Goal: Information Seeking & Learning: Learn about a topic

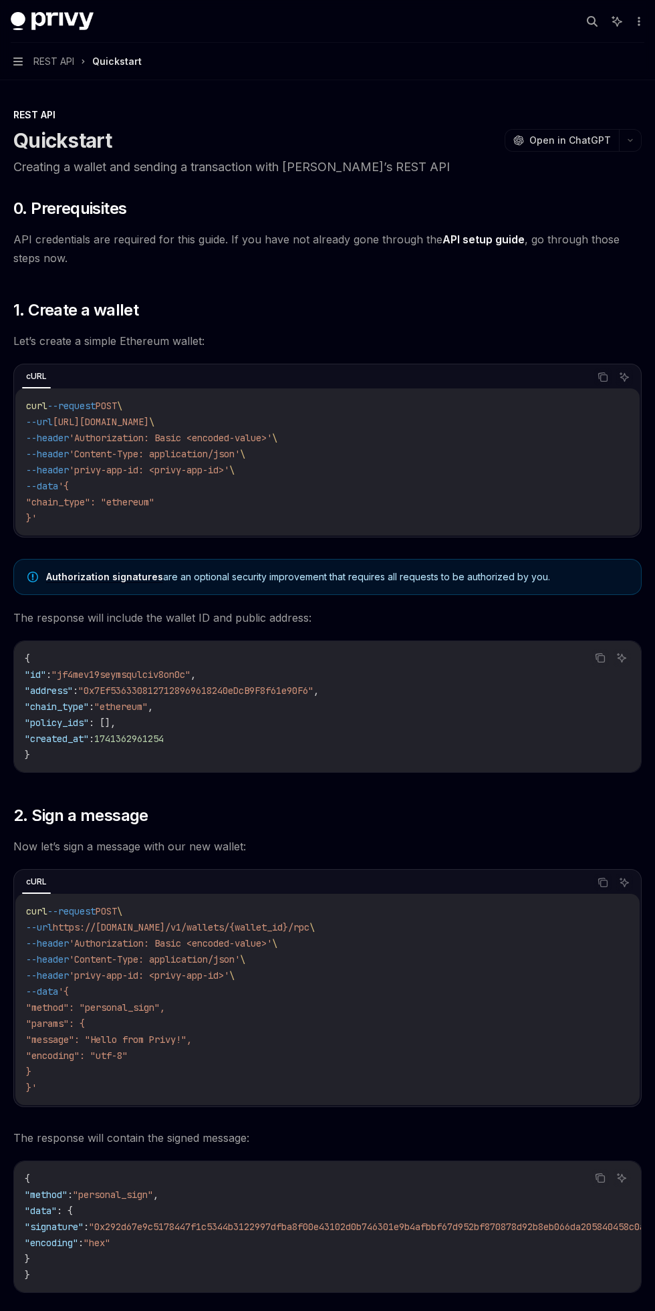
click at [17, 62] on icon "button" at bounding box center [17, 61] width 9 height 8
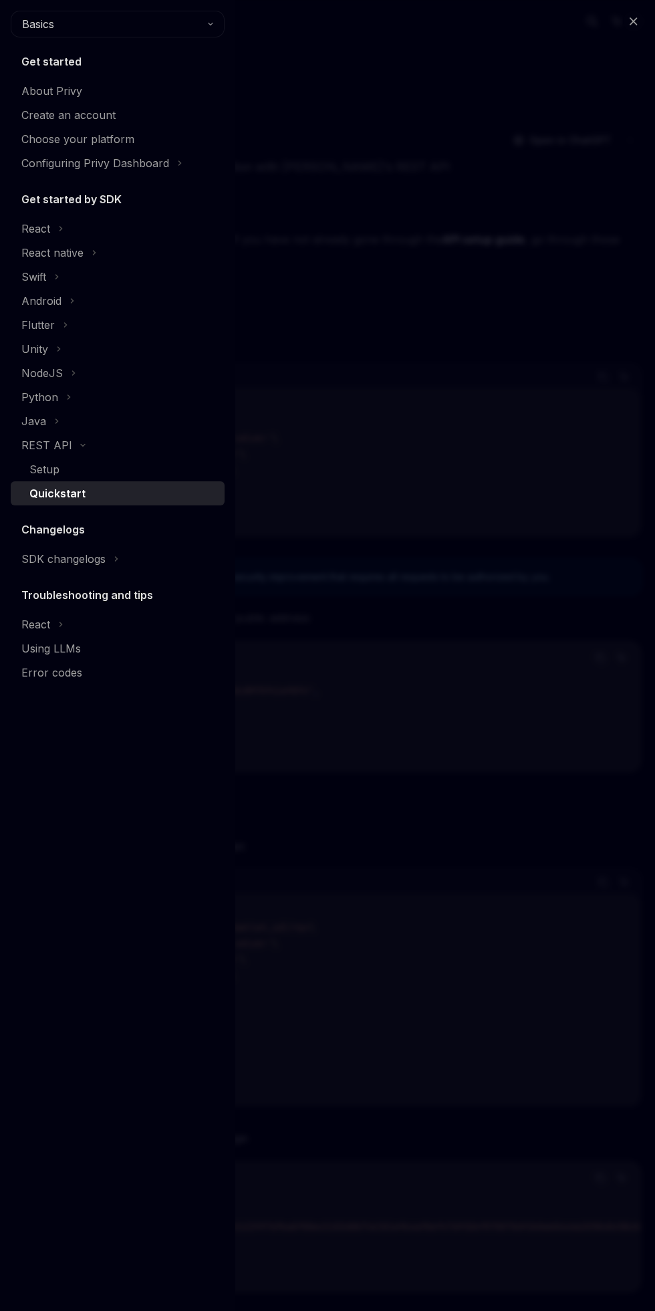
click at [47, 134] on div "Choose your platform" at bounding box center [77, 139] width 113 height 16
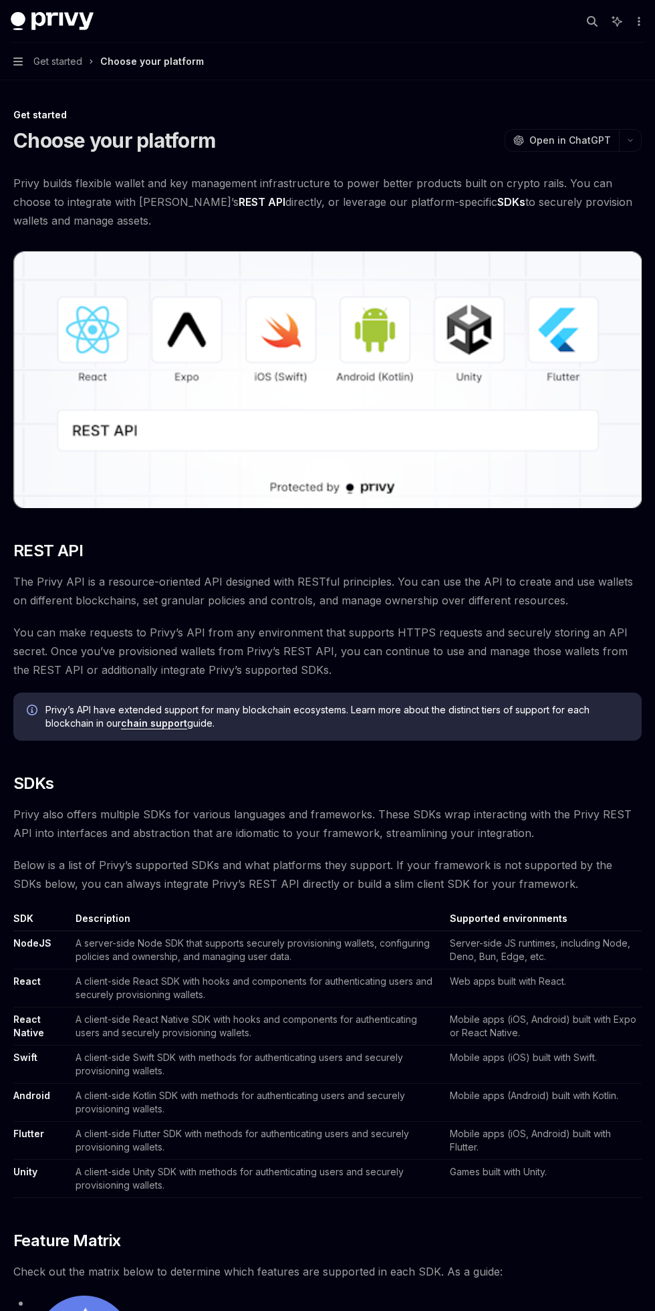
click at [17, 65] on icon "button" at bounding box center [17, 61] width 9 height 8
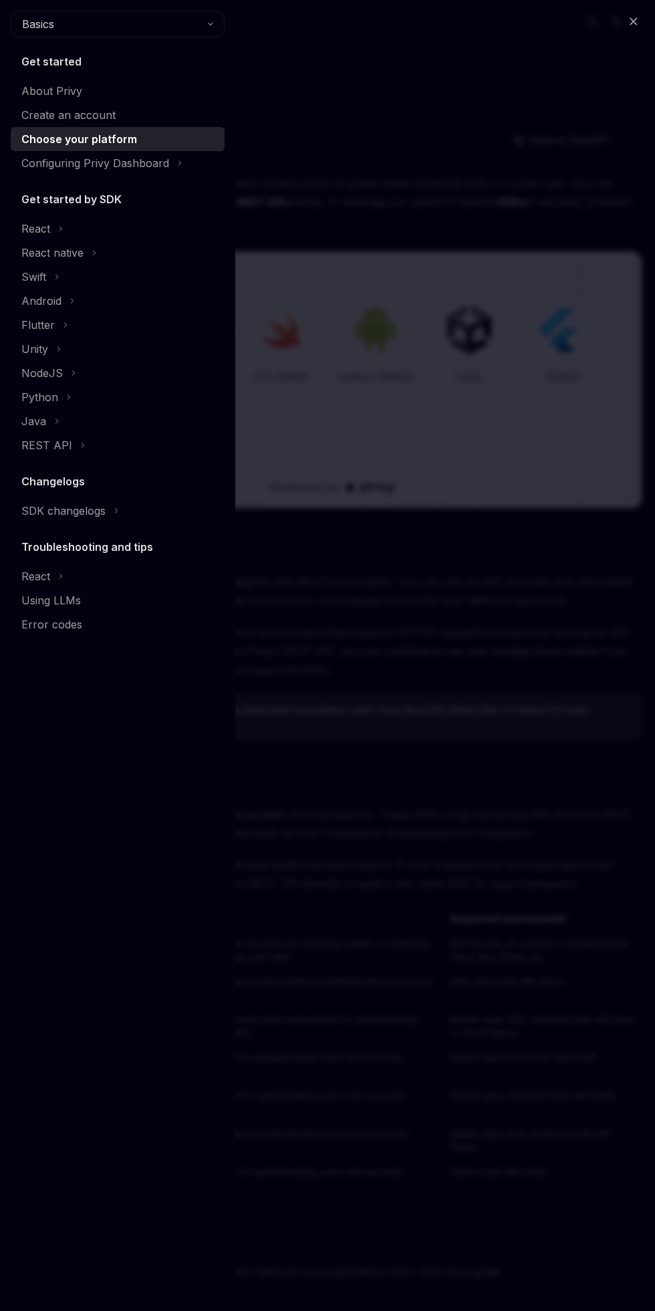
click at [172, 163] on div "Configuring Privy Dashboard" at bounding box center [118, 163] width 214 height 24
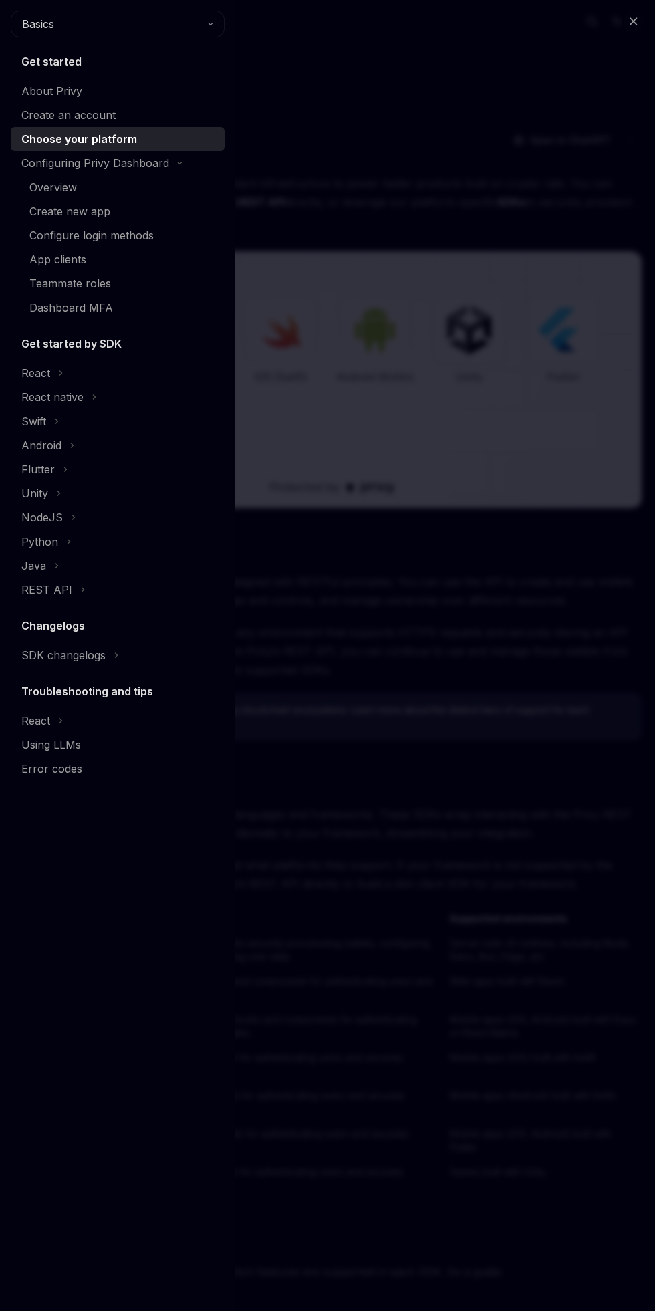
click at [47, 217] on div "Create new app" at bounding box center [69, 211] width 81 height 16
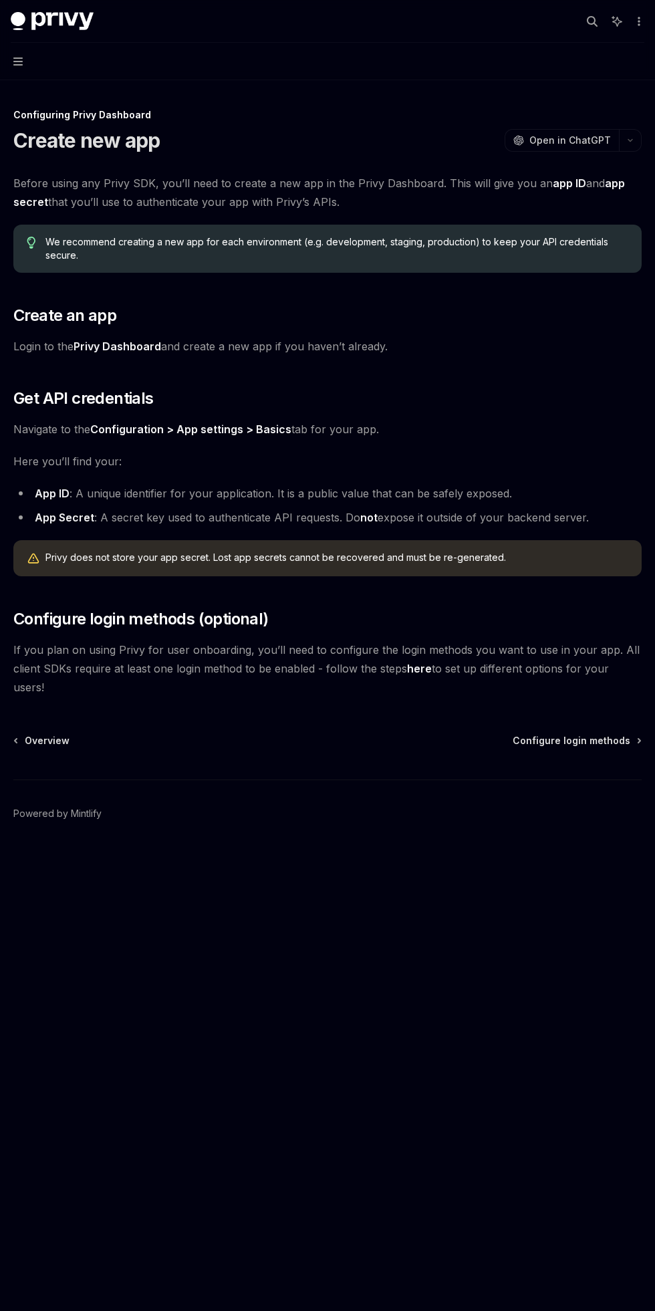
click at [17, 60] on icon "button" at bounding box center [17, 61] width 9 height 11
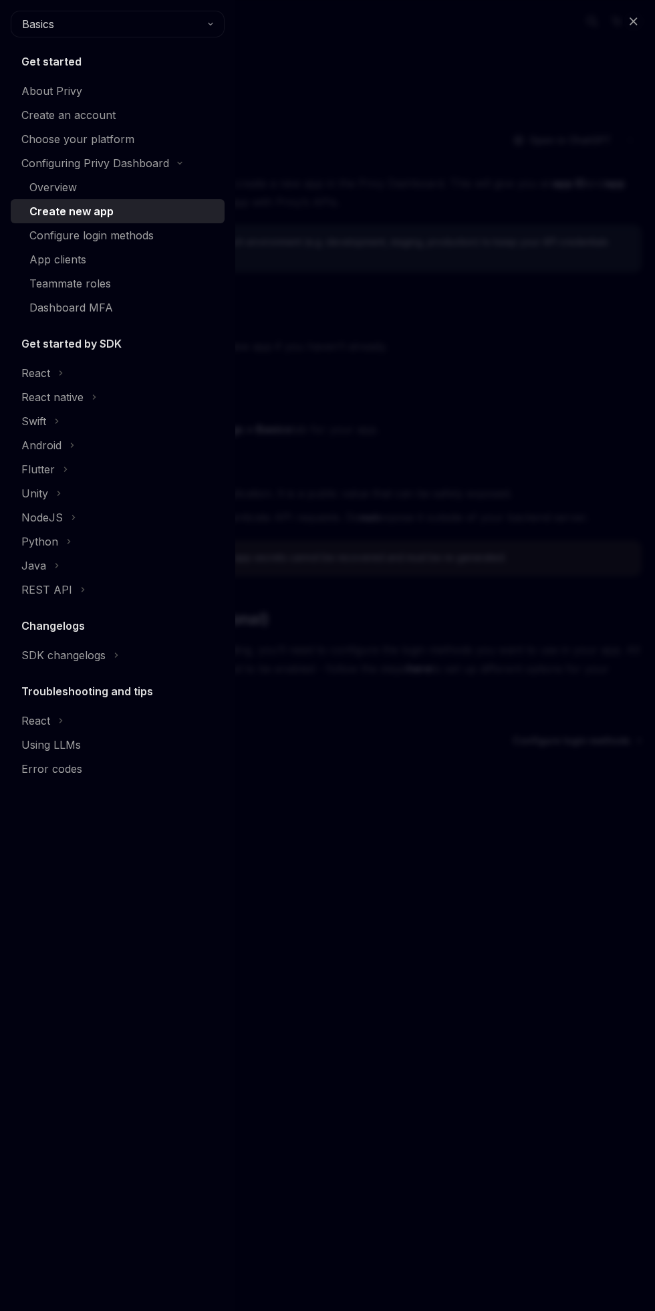
click at [94, 385] on div "React" at bounding box center [118, 373] width 214 height 24
click at [118, 815] on div "Styles" at bounding box center [122, 817] width 187 height 16
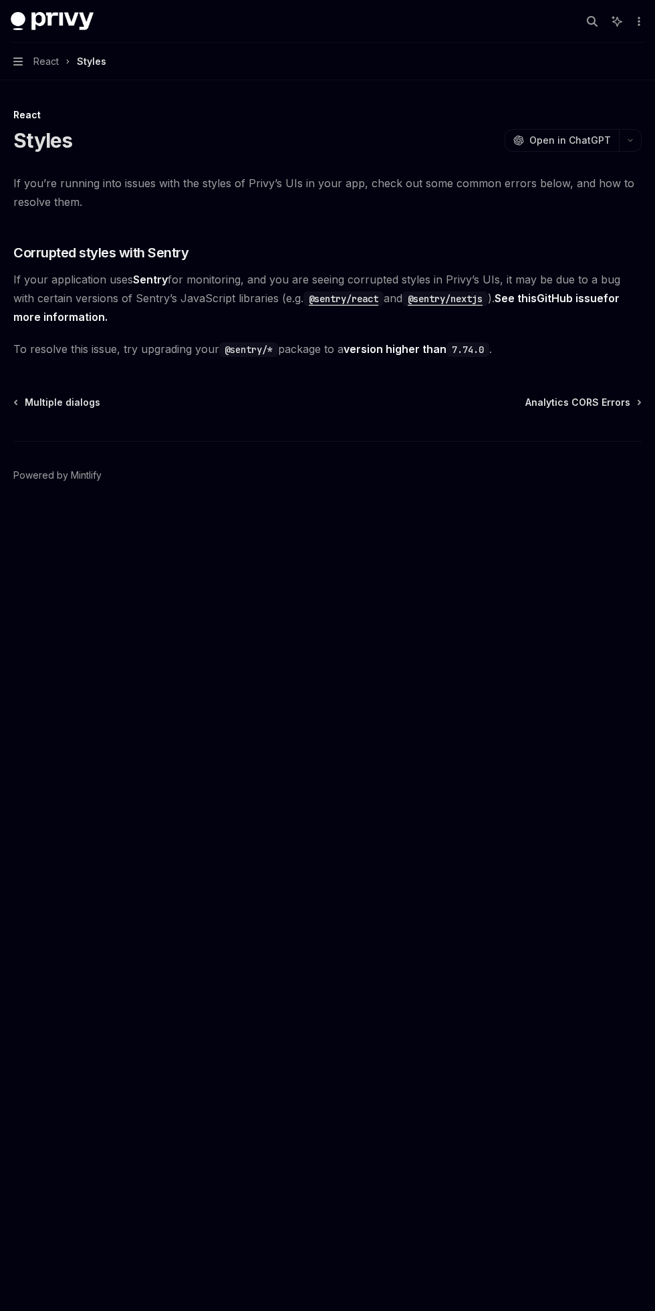
click at [15, 27] on img at bounding box center [52, 21] width 83 height 19
type textarea "*"
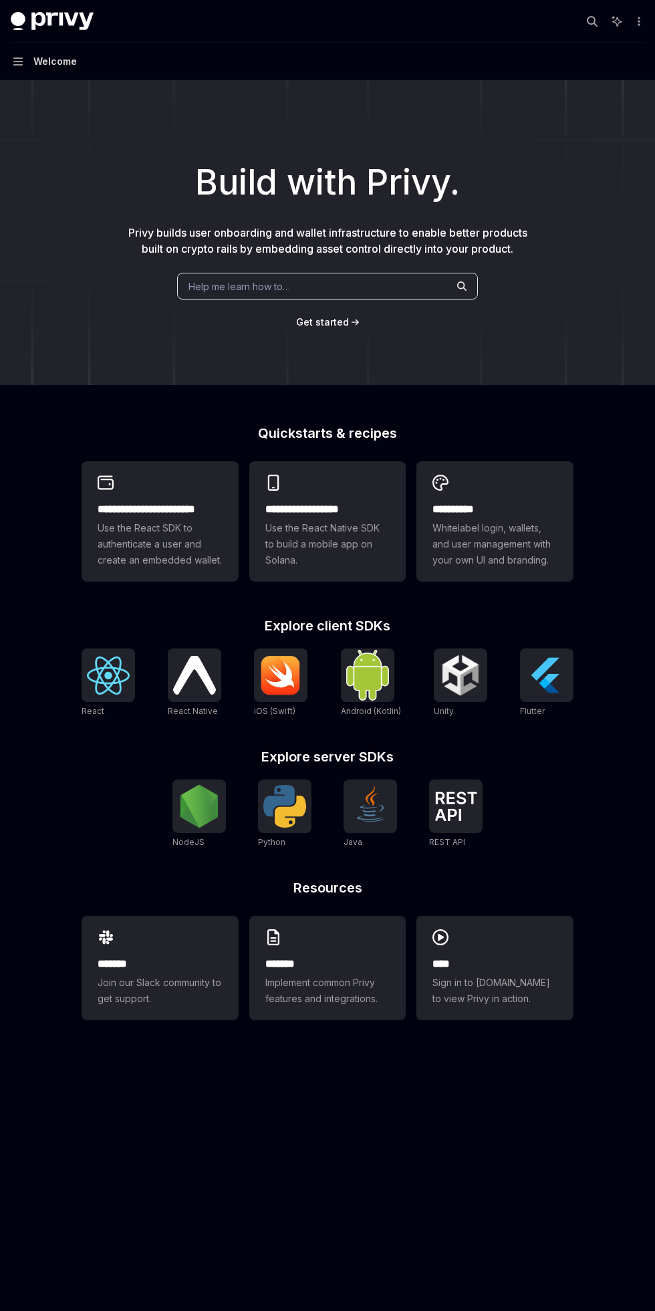
click at [639, 21] on icon "More actions" at bounding box center [639, 21] width 11 height 11
click at [634, 21] on icon "More actions" at bounding box center [639, 21] width 11 height 11
click at [640, 21] on icon "More actions" at bounding box center [639, 21] width 11 height 11
click at [565, 668] on img at bounding box center [546, 675] width 43 height 43
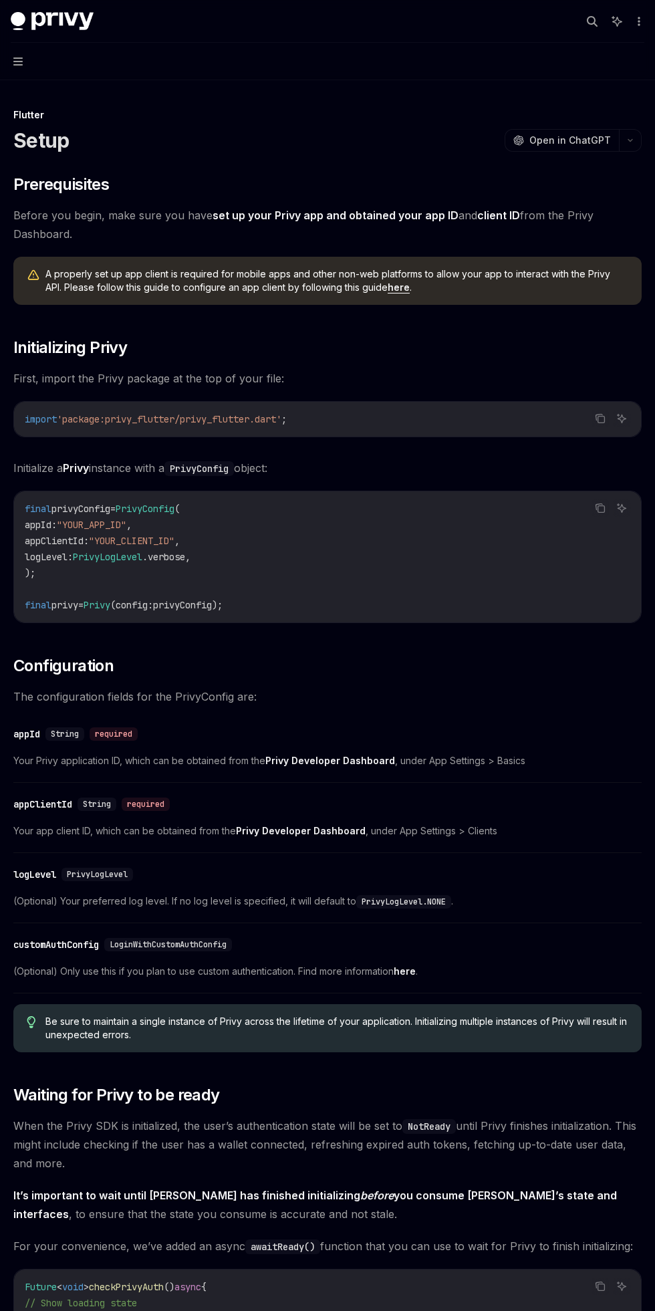
click at [394, 287] on link "here" at bounding box center [399, 287] width 22 height 12
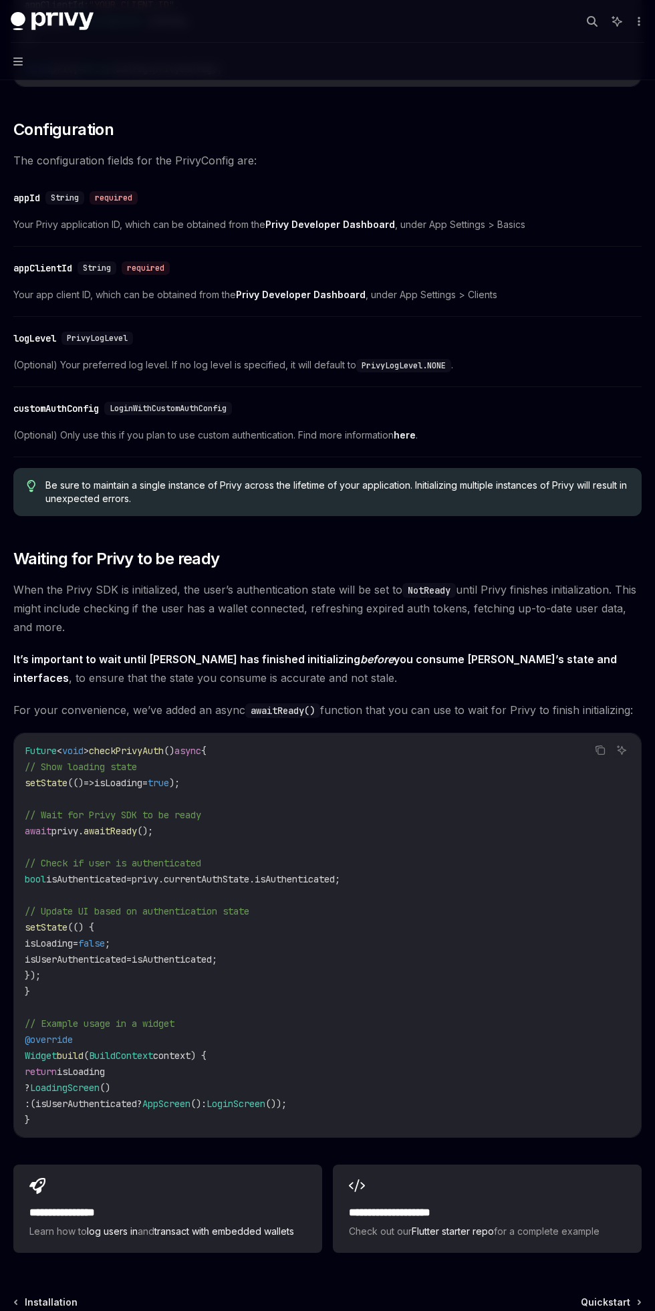
scroll to position [586, 0]
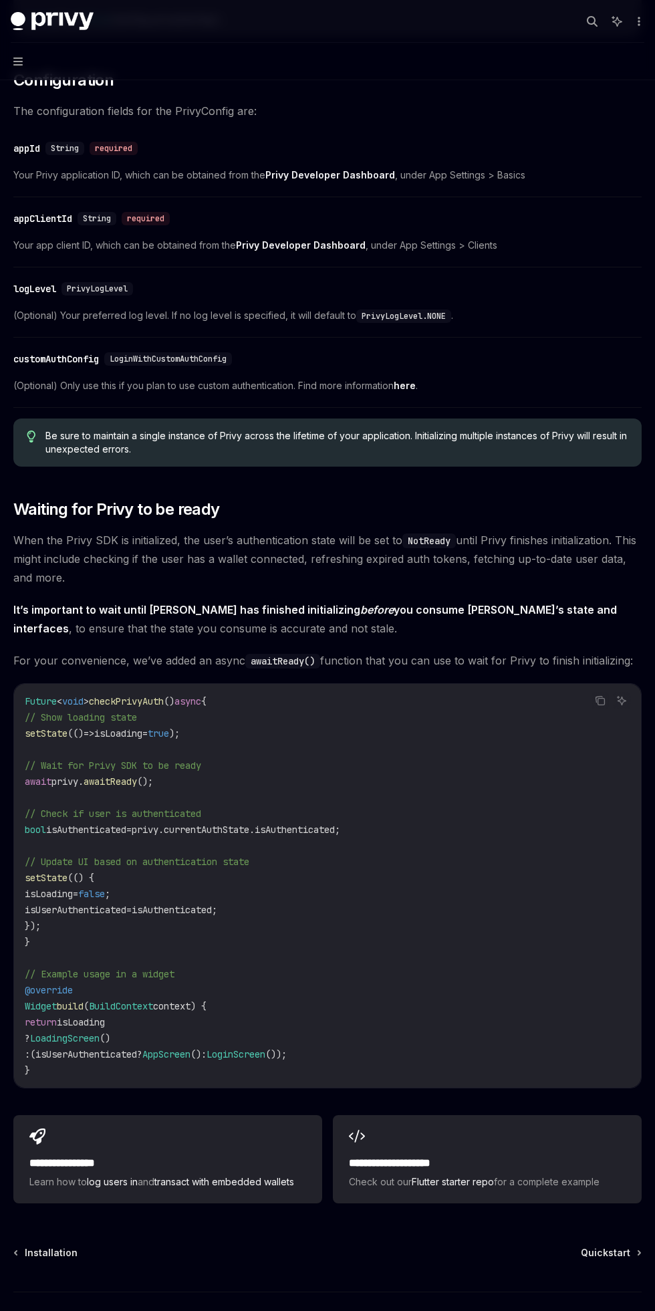
click at [552, 1135] on div "**********" at bounding box center [487, 1159] width 309 height 88
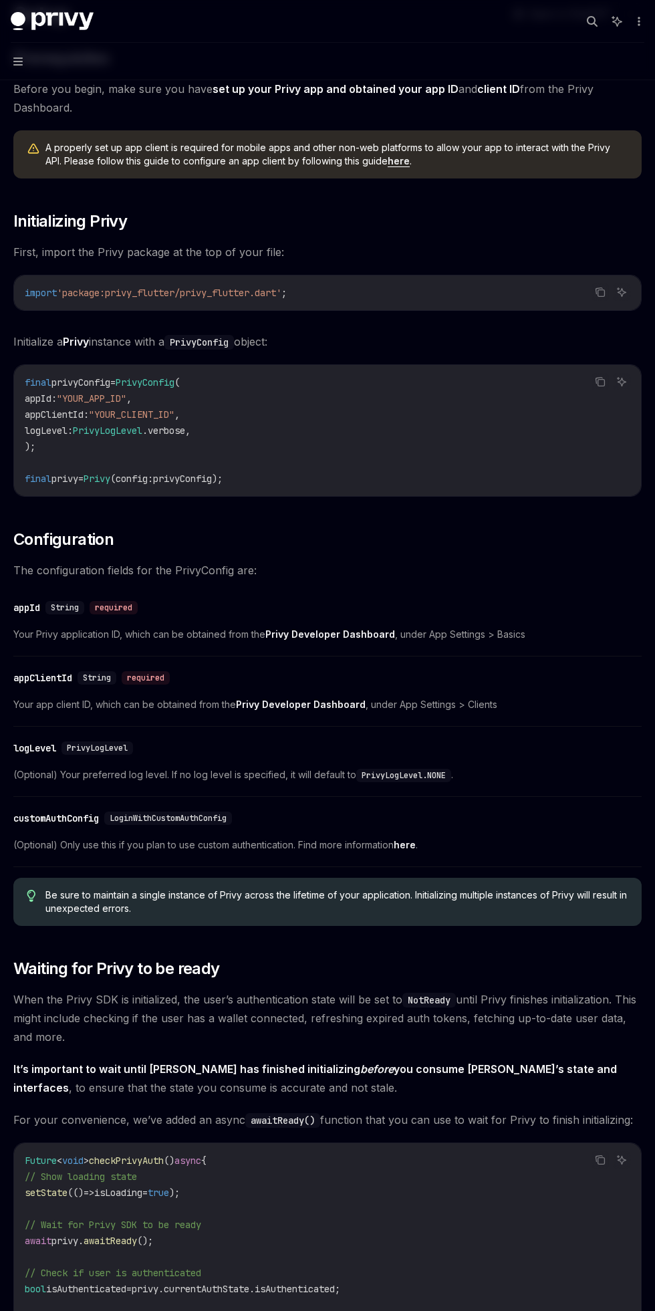
scroll to position [0, 0]
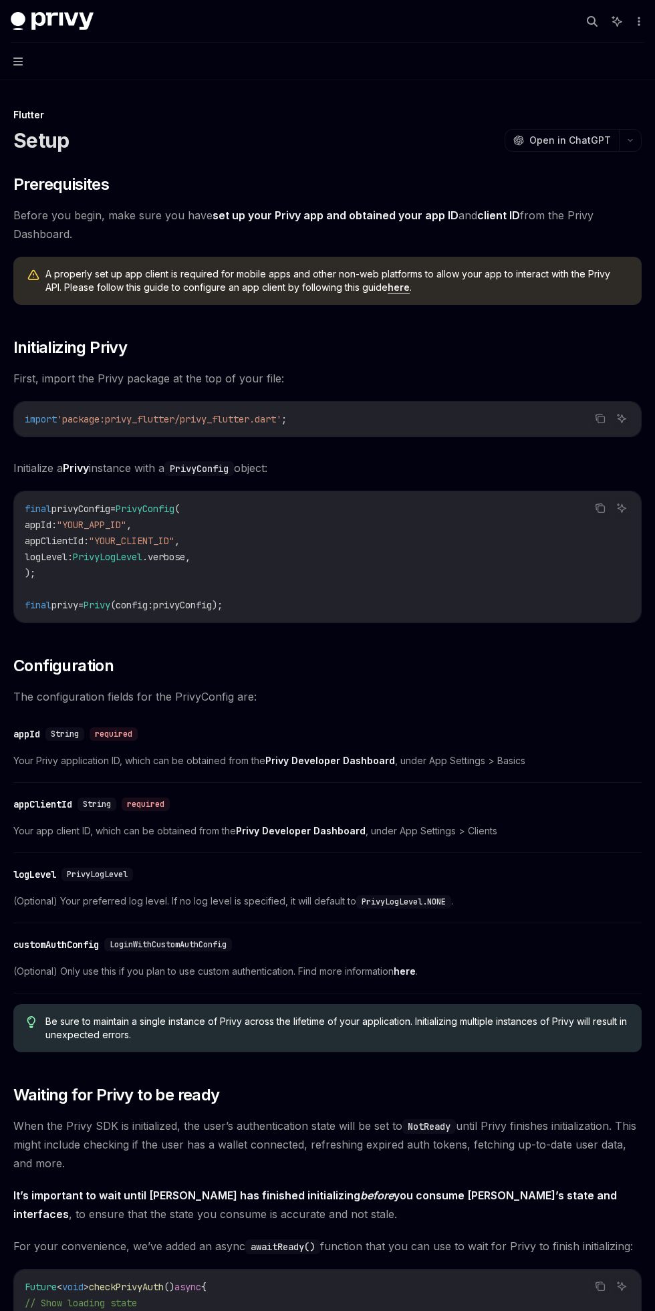
click at [504, 212] on link "client ID" at bounding box center [498, 216] width 43 height 14
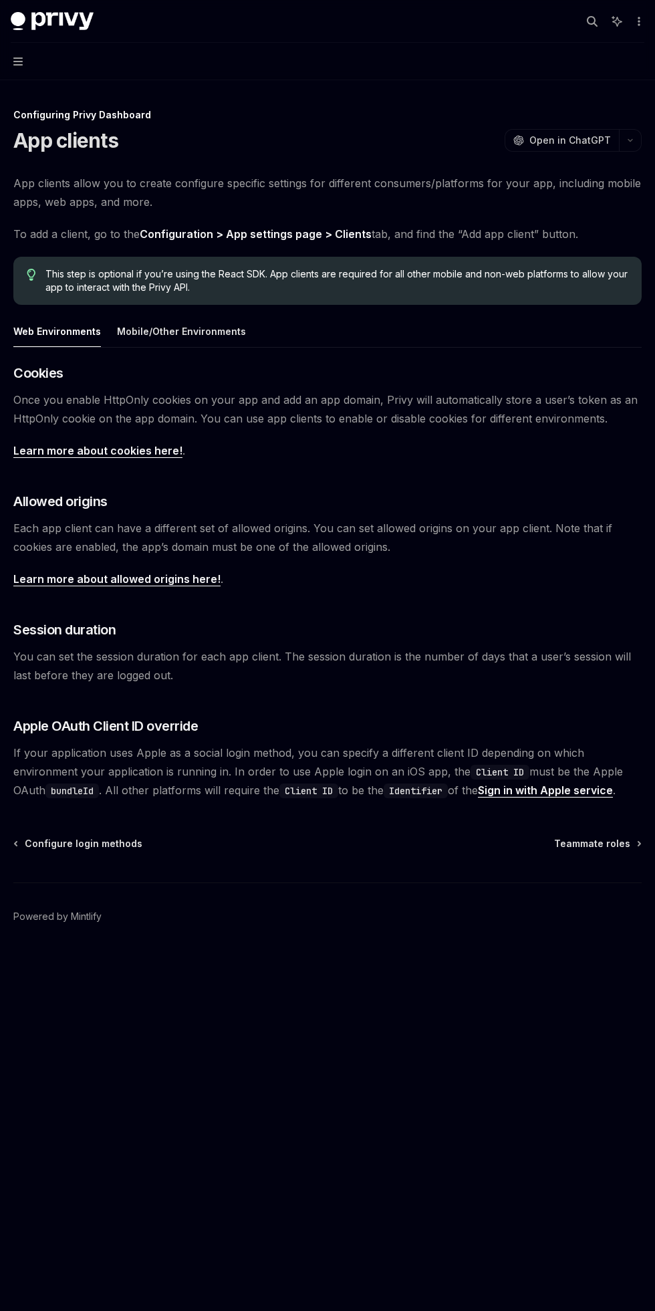
click at [332, 775] on span "If your application uses Apple as a social login method, you can specify a diff…" at bounding box center [327, 771] width 628 height 56
click at [445, 789] on code "Identifier" at bounding box center [416, 791] width 64 height 15
click at [613, 794] on link "Sign in with Apple service" at bounding box center [545, 791] width 135 height 14
click at [115, 843] on span "Configure login methods" at bounding box center [84, 843] width 118 height 13
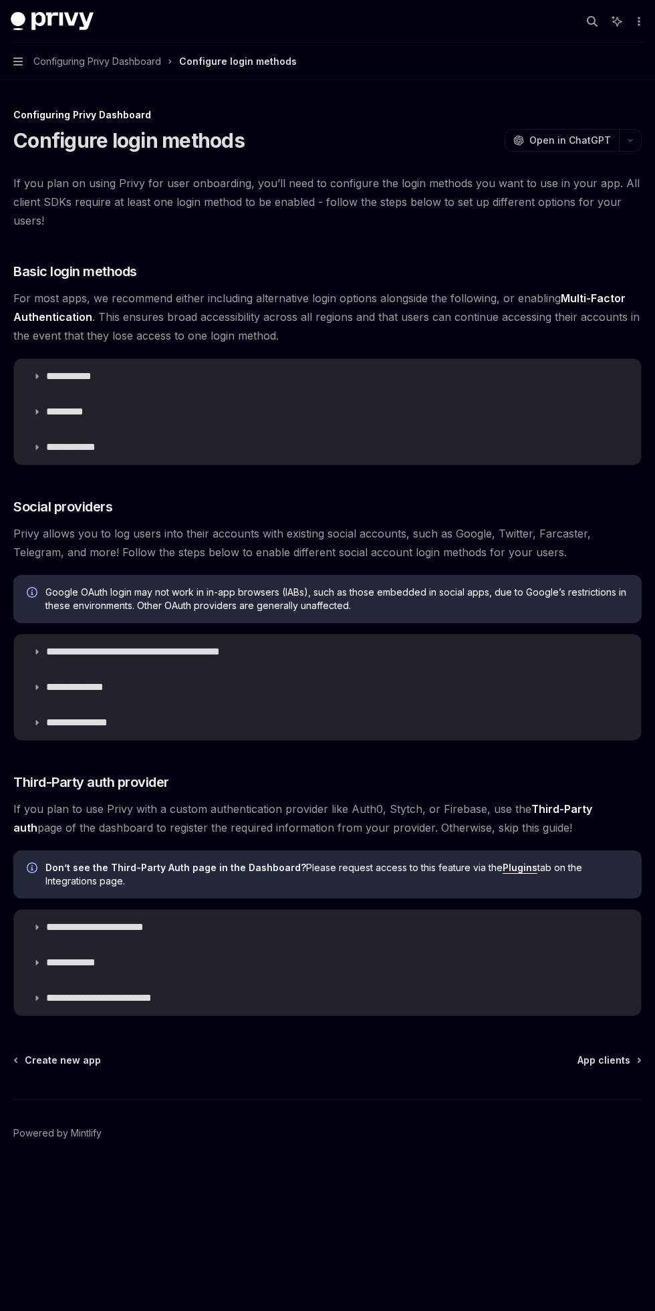
click at [624, 271] on h3 "​ Basic login methods" at bounding box center [327, 271] width 628 height 19
click at [427, 927] on summary "**********" at bounding box center [327, 927] width 627 height 35
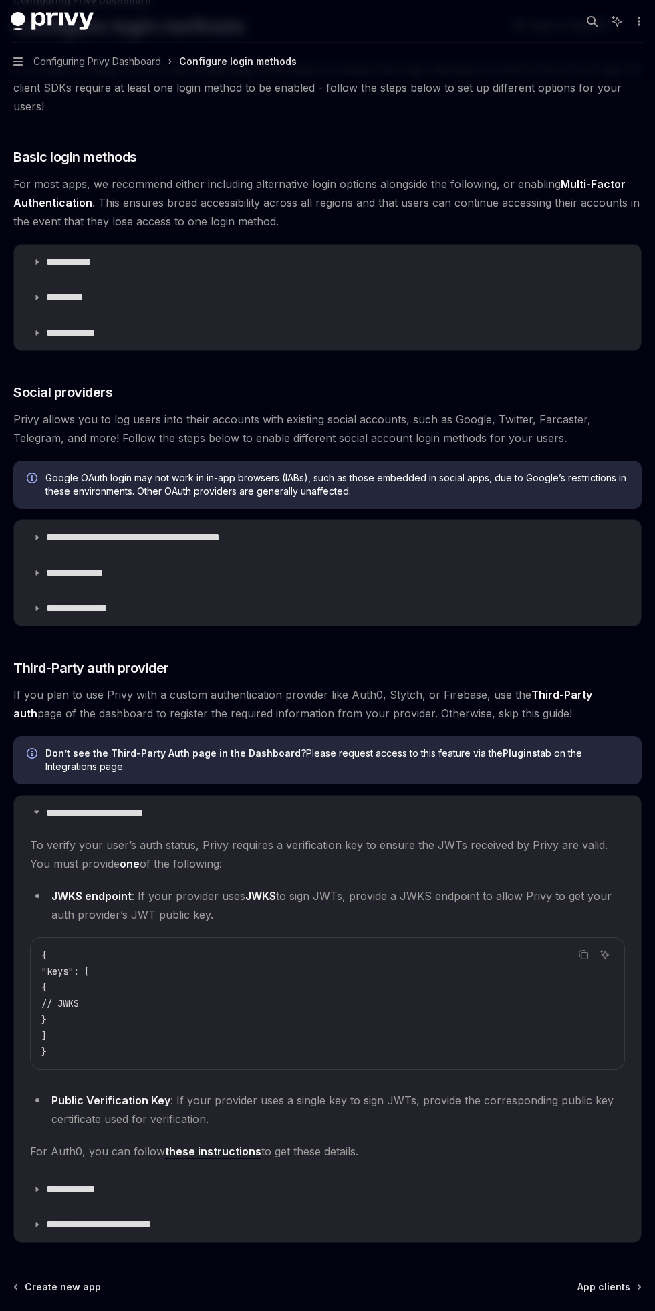
scroll to position [148, 0]
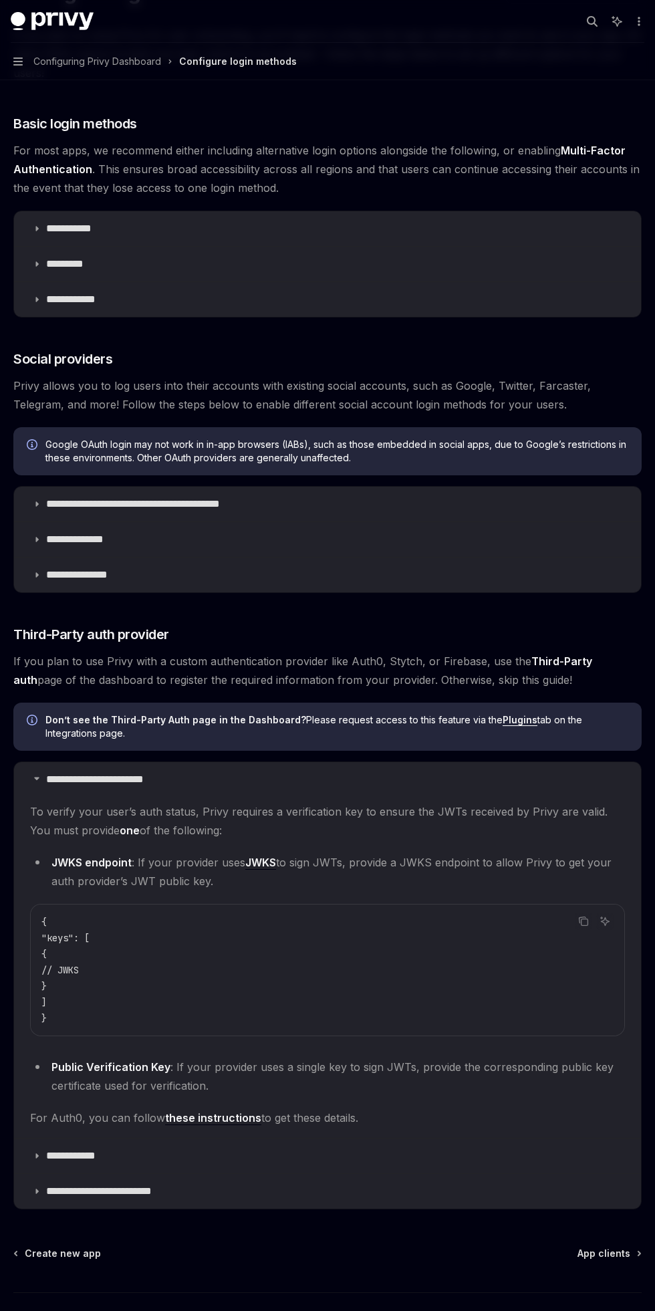
click at [454, 767] on summary "**********" at bounding box center [327, 779] width 627 height 35
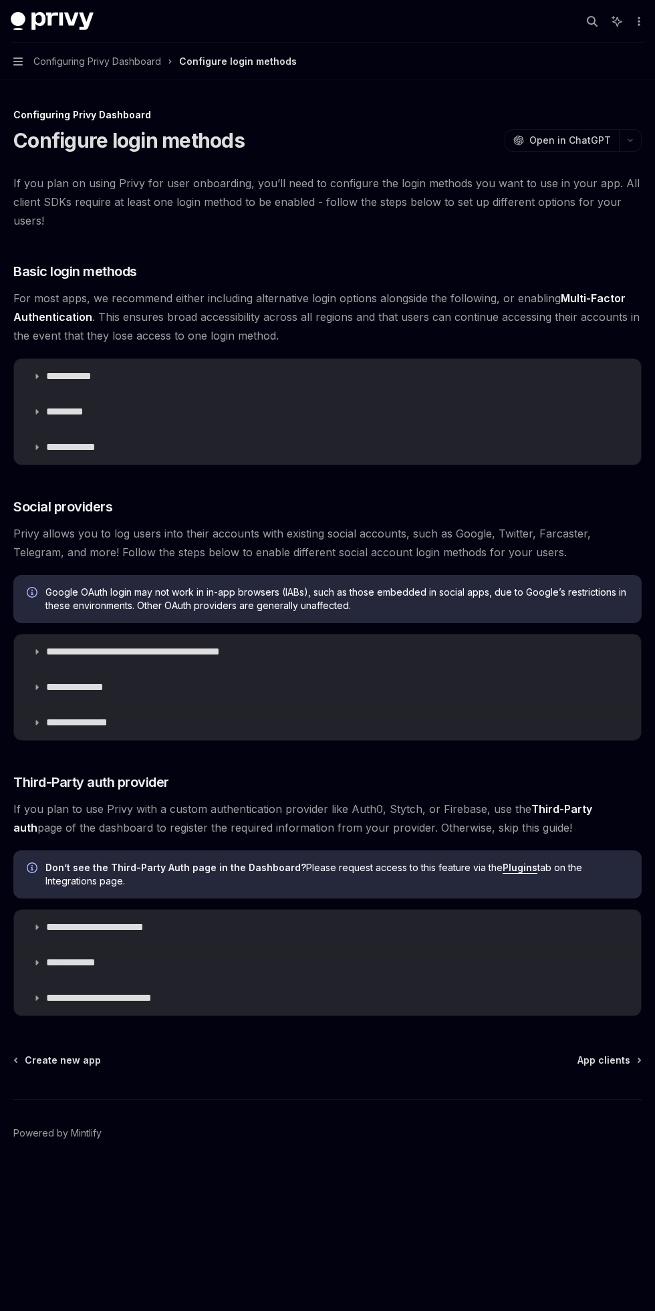
click at [427, 960] on summary "**********" at bounding box center [327, 962] width 627 height 35
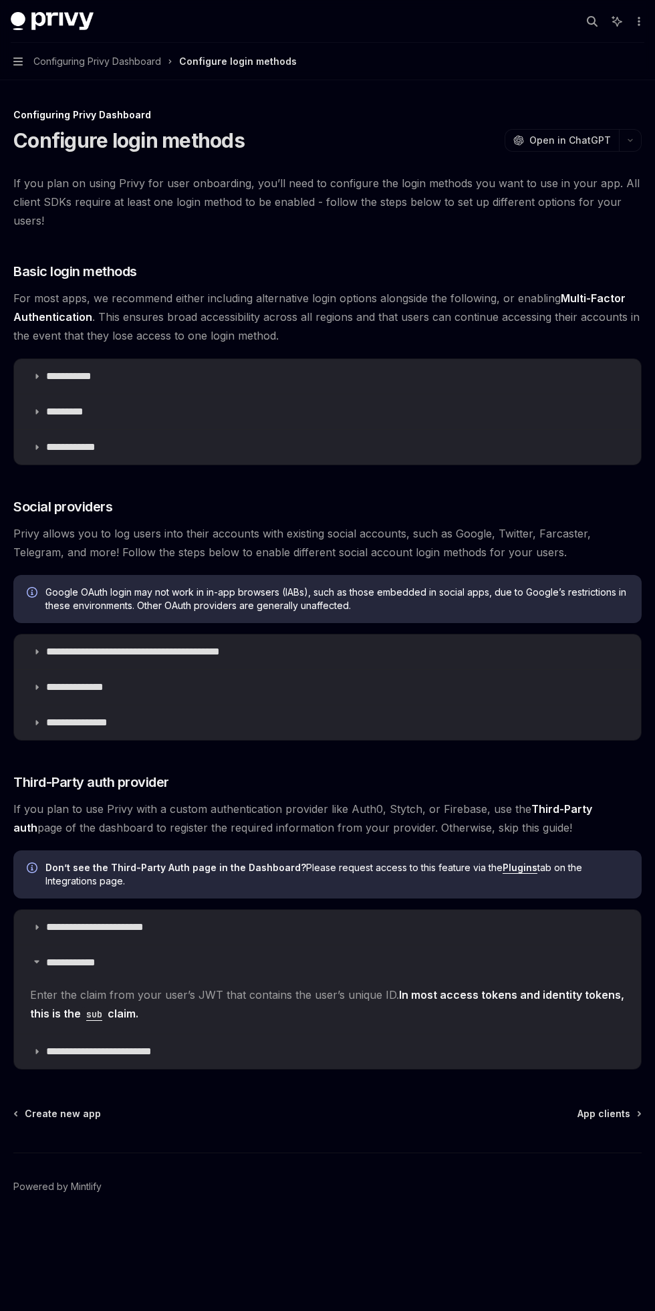
click at [493, 1159] on footer "Powered by Mintlify" at bounding box center [327, 1211] width 628 height 116
click at [430, 1102] on div "**********" at bounding box center [328, 687] width 634 height 1161
click at [256, 1119] on div "Create new app App clients Powered by [PERSON_NAME]" at bounding box center [327, 1187] width 628 height 161
click at [87, 1111] on span "Create new app" at bounding box center [63, 1113] width 76 height 13
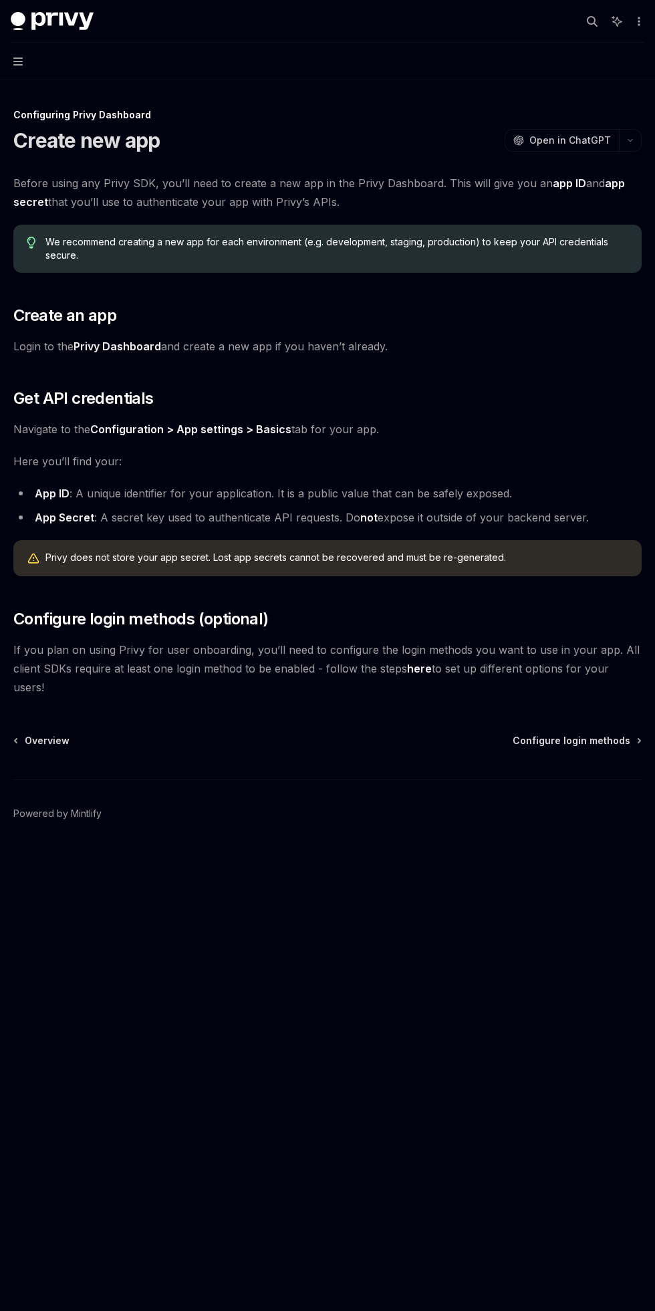
click at [30, 734] on span "Overview" at bounding box center [47, 740] width 45 height 13
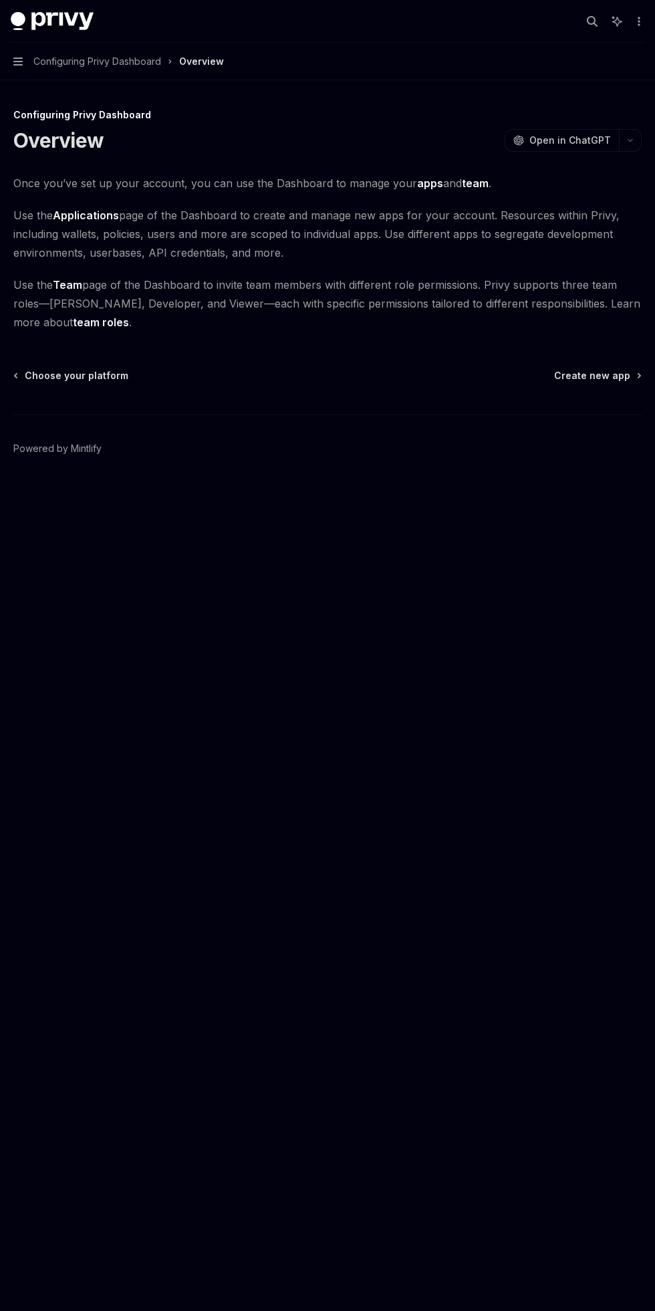
click at [47, 376] on span "Choose your platform" at bounding box center [77, 375] width 104 height 13
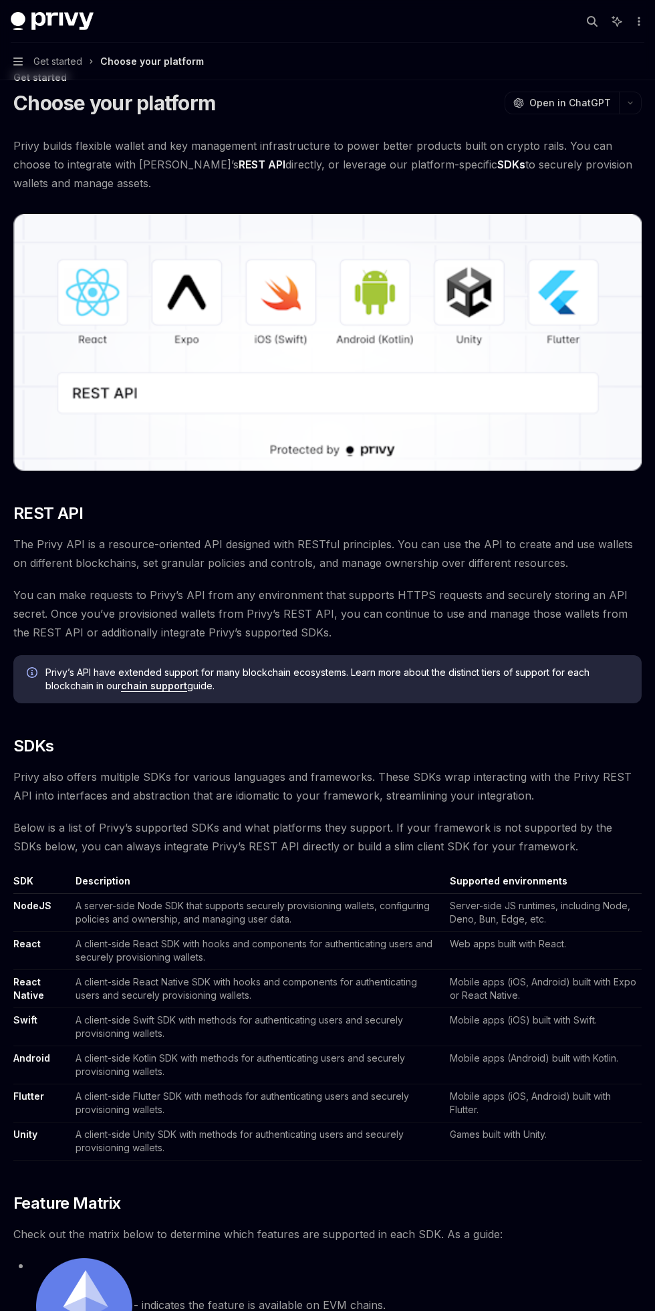
scroll to position [1, 0]
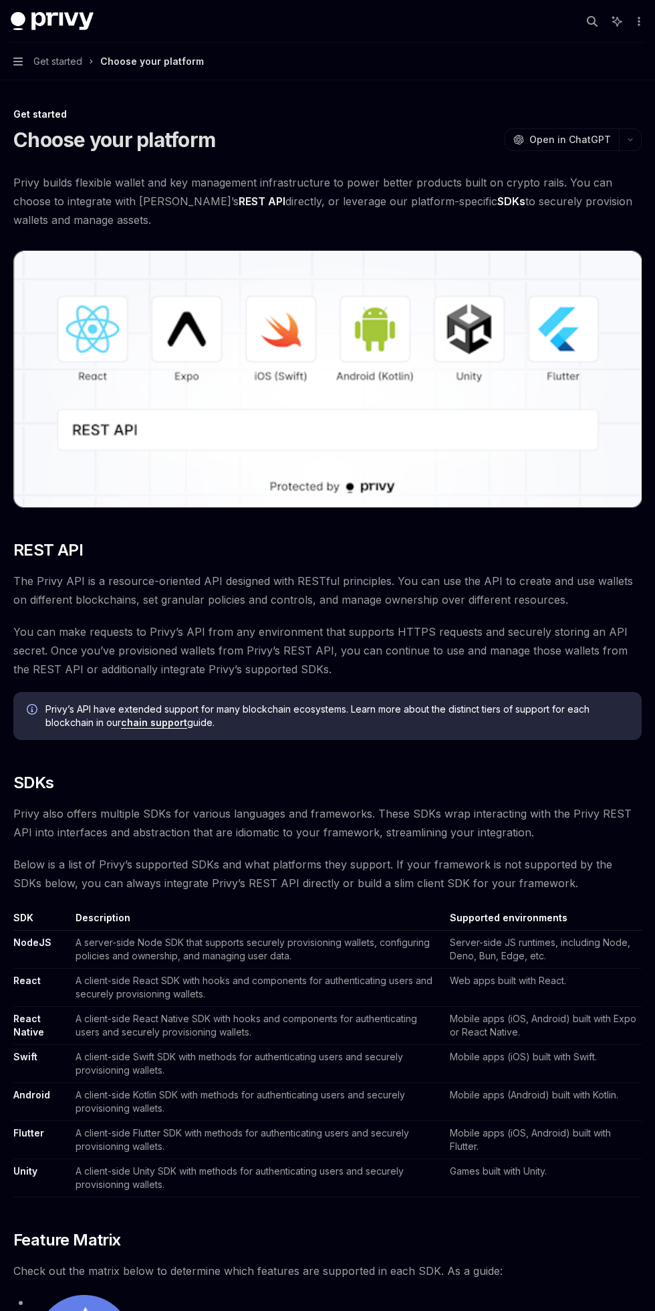
click at [334, 426] on img at bounding box center [327, 379] width 628 height 257
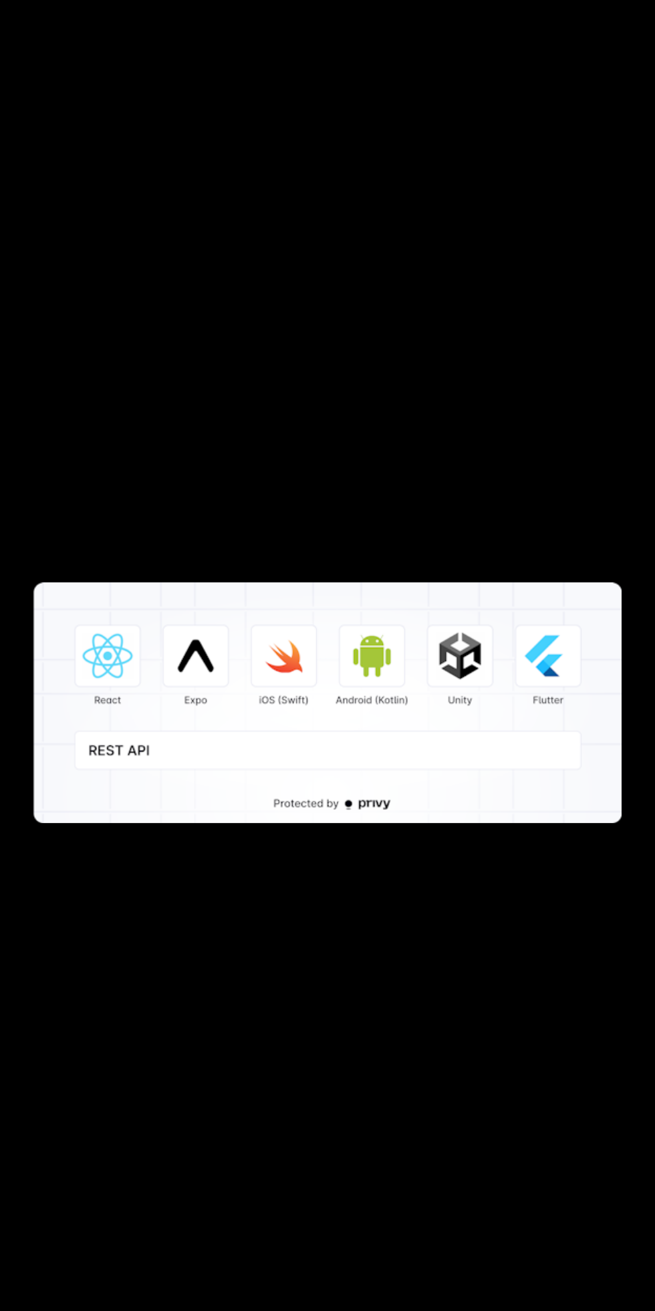
click at [373, 473] on div at bounding box center [327, 655] width 655 height 1311
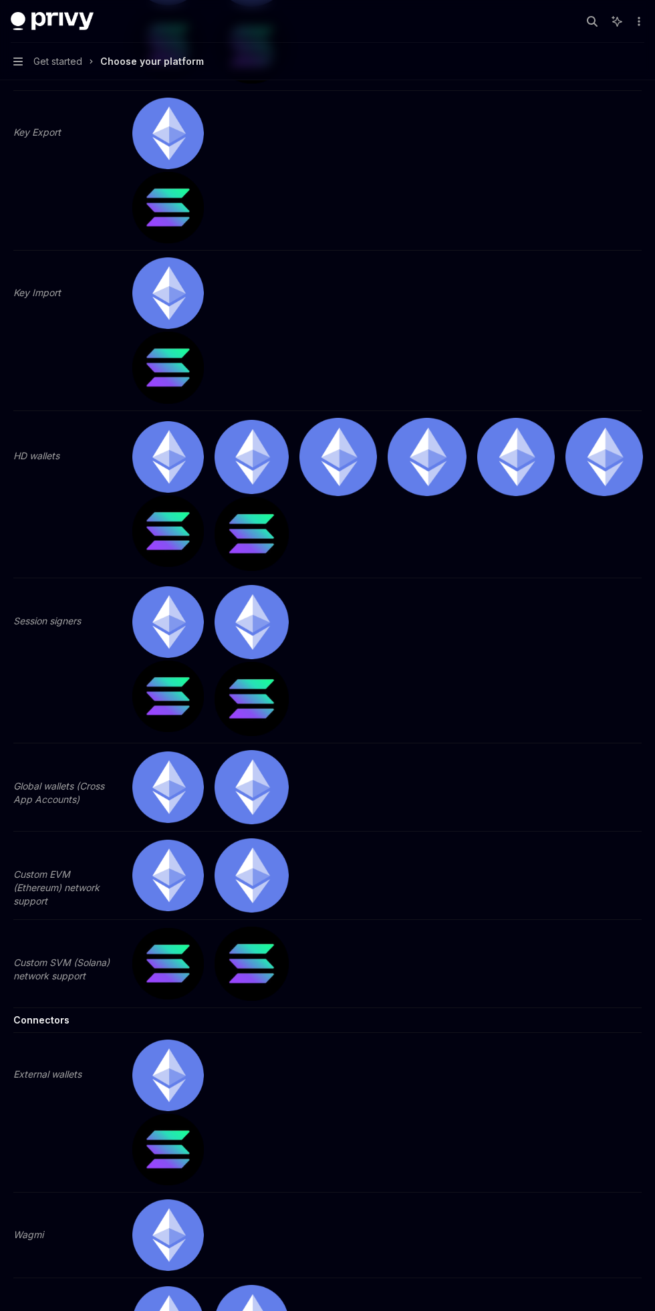
scroll to position [4354, 0]
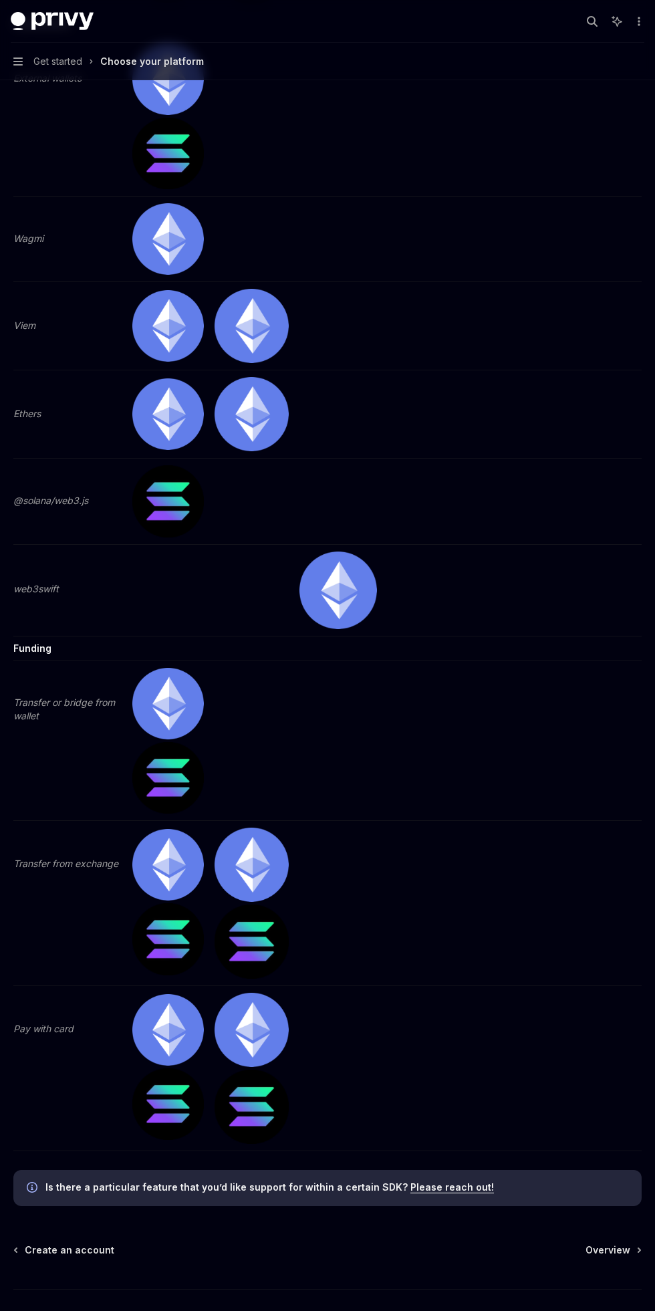
click at [86, 1249] on span "Create an account" at bounding box center [70, 1250] width 90 height 13
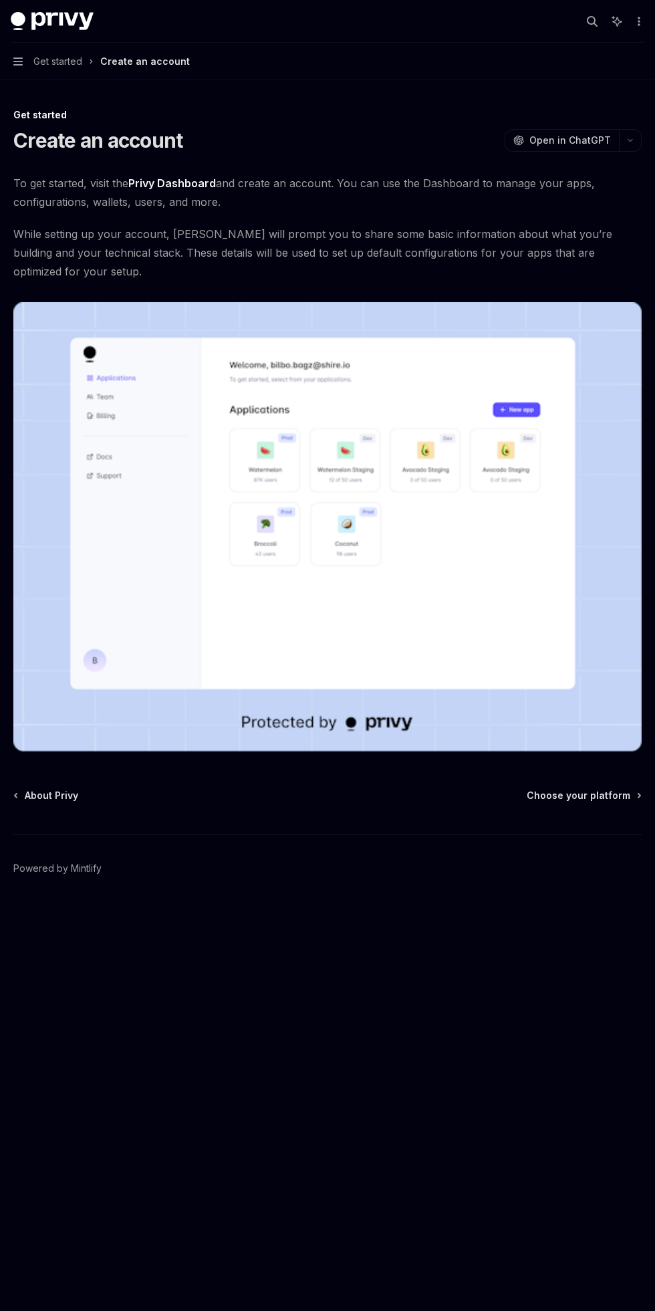
click at [67, 789] on span "About Privy" at bounding box center [51, 795] width 53 height 13
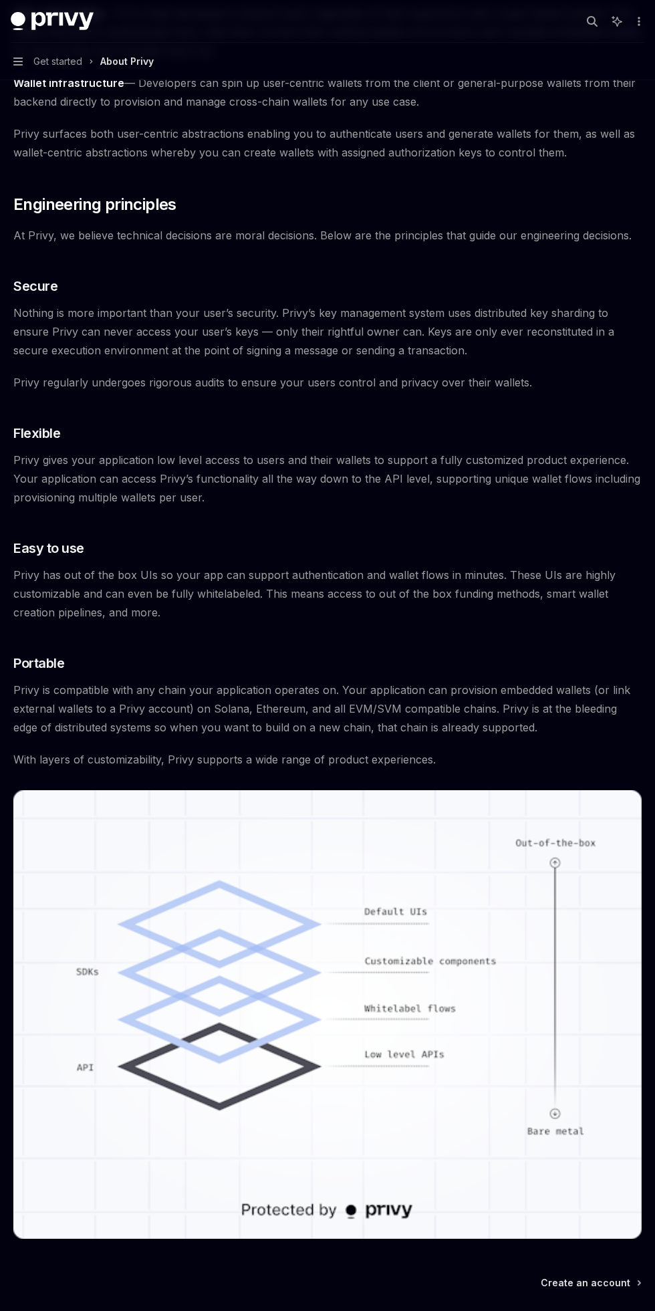
scroll to position [285, 0]
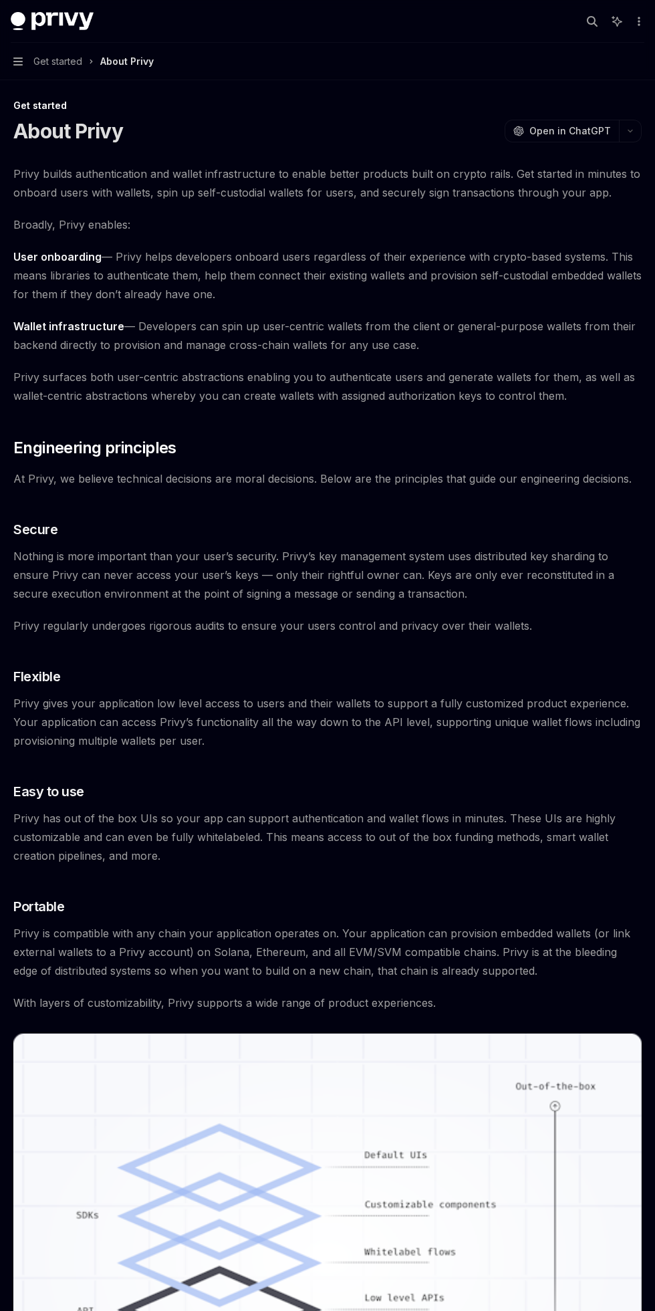
type textarea "*"
click at [575, 125] on span "Open in ChatGPT" at bounding box center [571, 131] width 82 height 13
